Goal: Information Seeking & Learning: Learn about a topic

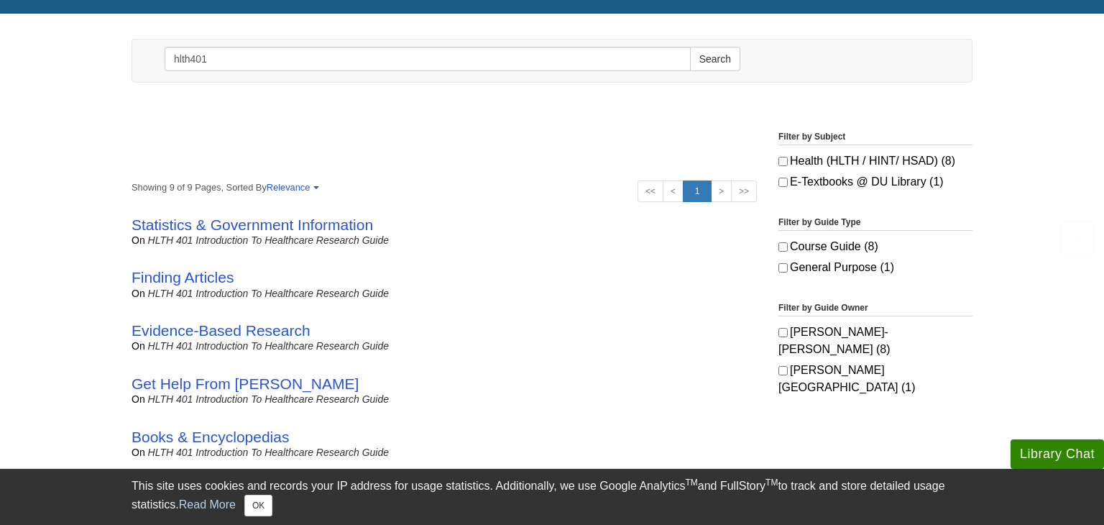
scroll to position [163, 0]
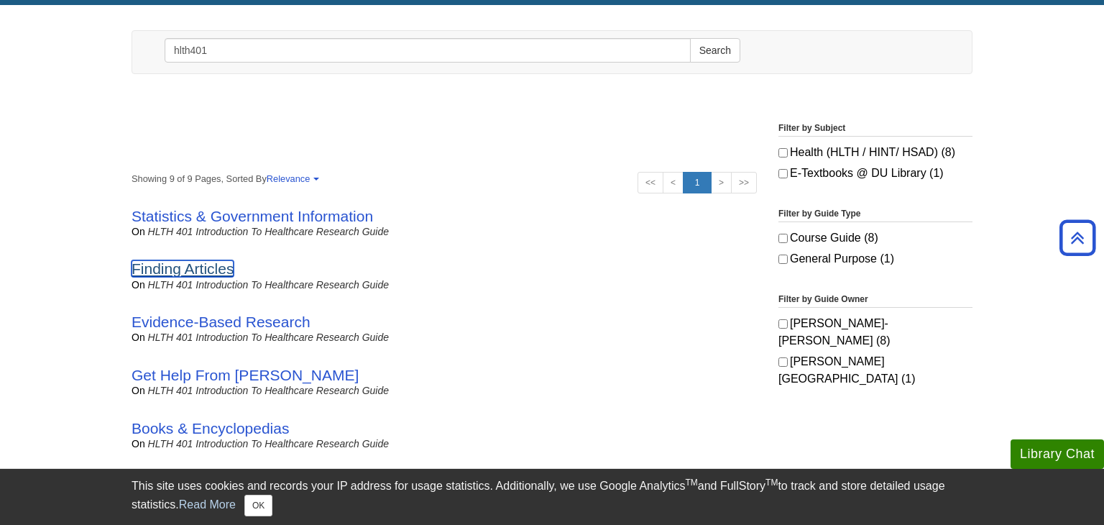
click at [213, 275] on link "Finding Articles" at bounding box center [183, 268] width 102 height 17
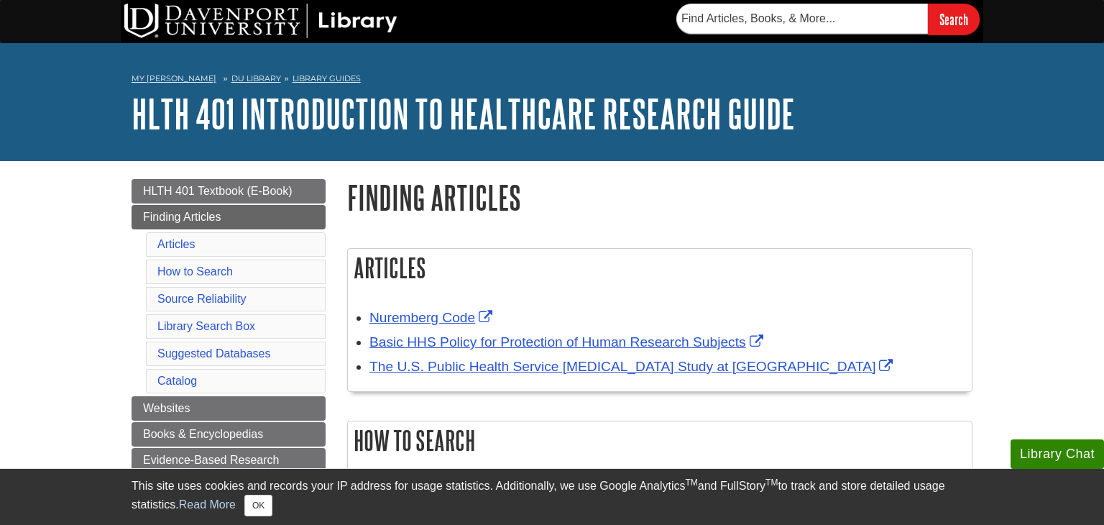
click at [727, 20] on input "text" at bounding box center [802, 19] width 252 height 30
click at [863, 14] on input "text" at bounding box center [802, 19] width 252 height 30
type input "substance abuse stigma qualitative researcg"
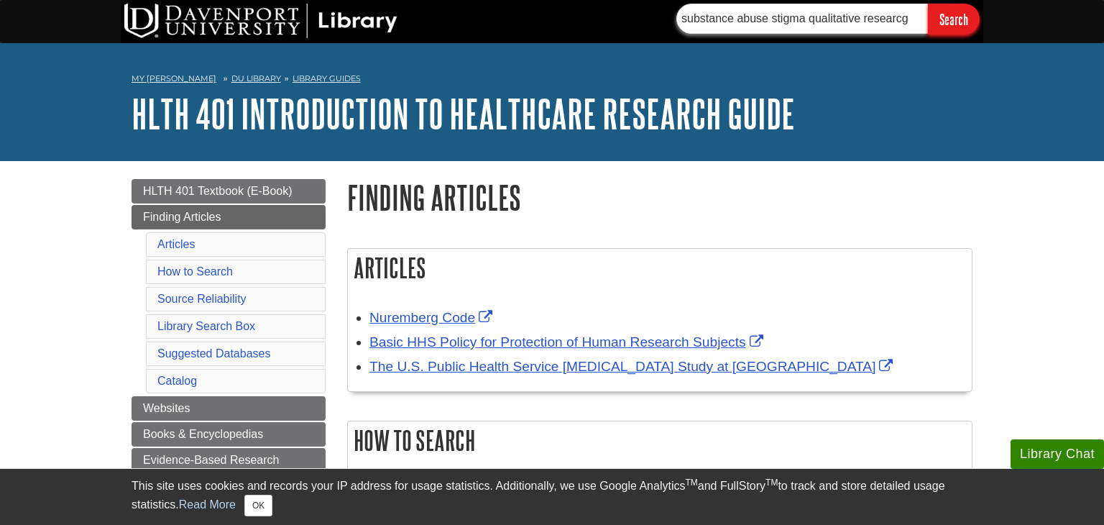
click at [928, 4] on input "Search" at bounding box center [954, 19] width 52 height 31
